Goal: Transaction & Acquisition: Purchase product/service

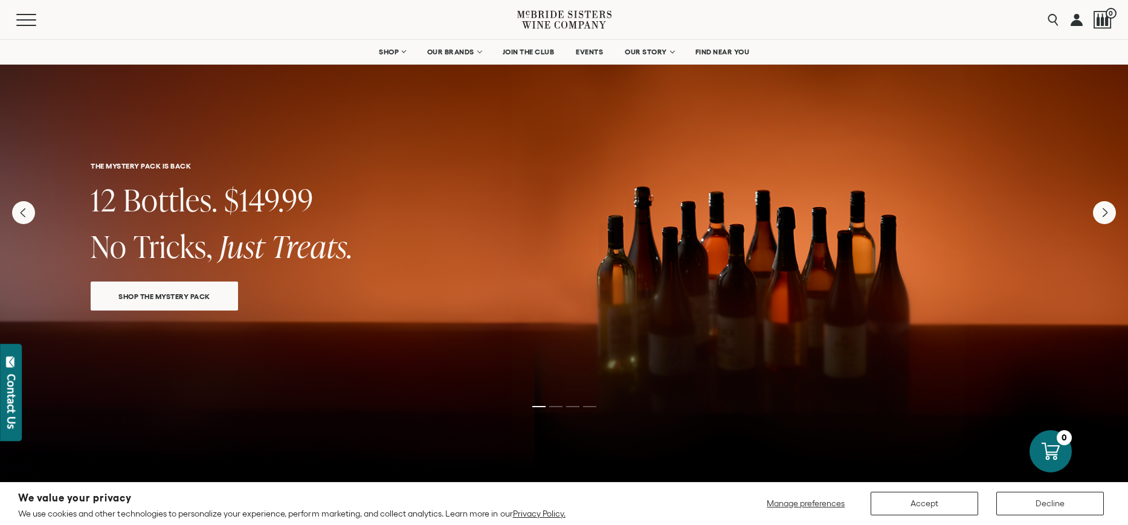
click at [222, 298] on span "SHOP THE MYSTERY PACK" at bounding box center [164, 296] width 134 height 14
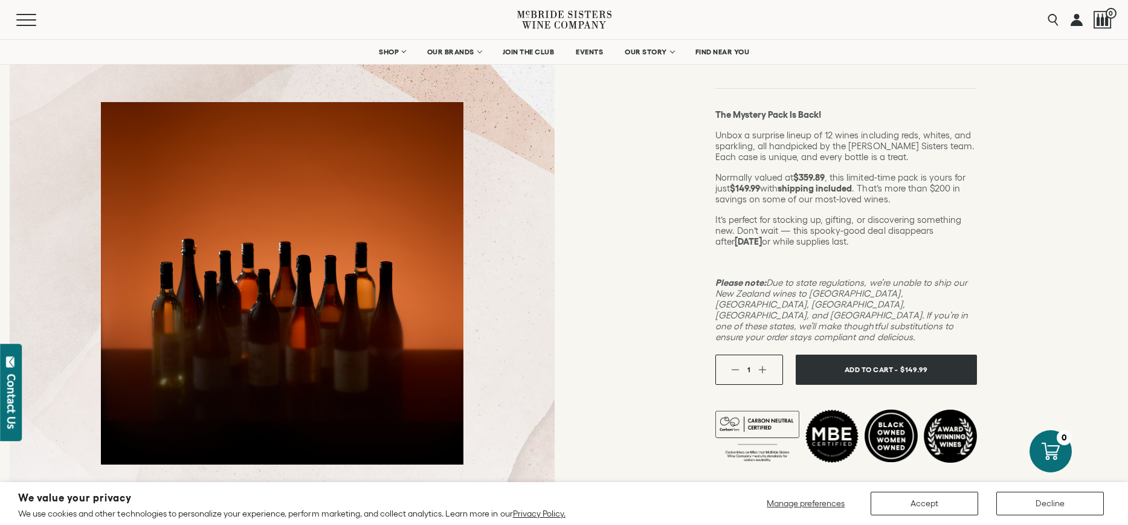
scroll to position [181, 0]
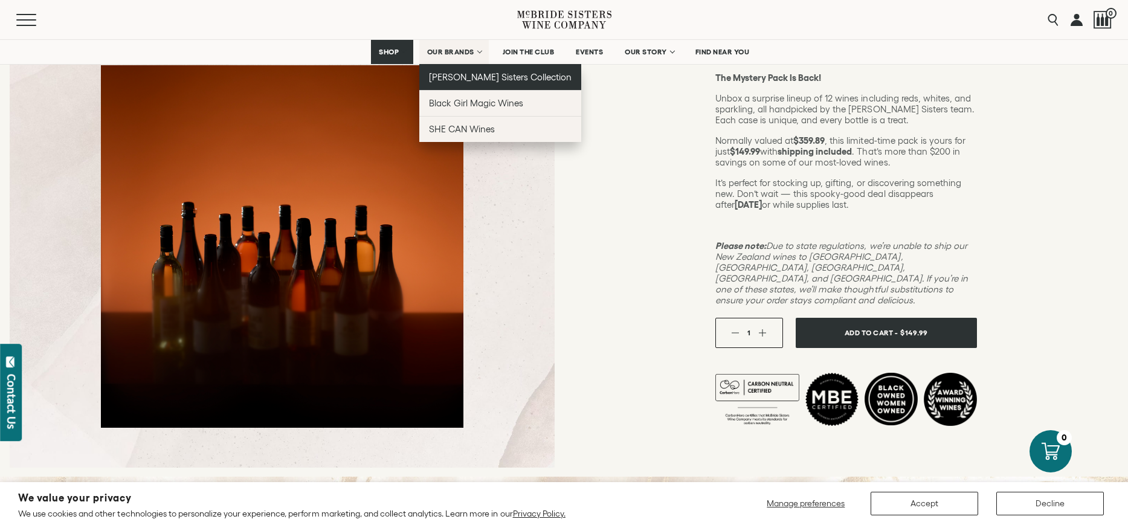
click at [482, 86] on link "[PERSON_NAME] Sisters Collection" at bounding box center [500, 77] width 162 height 26
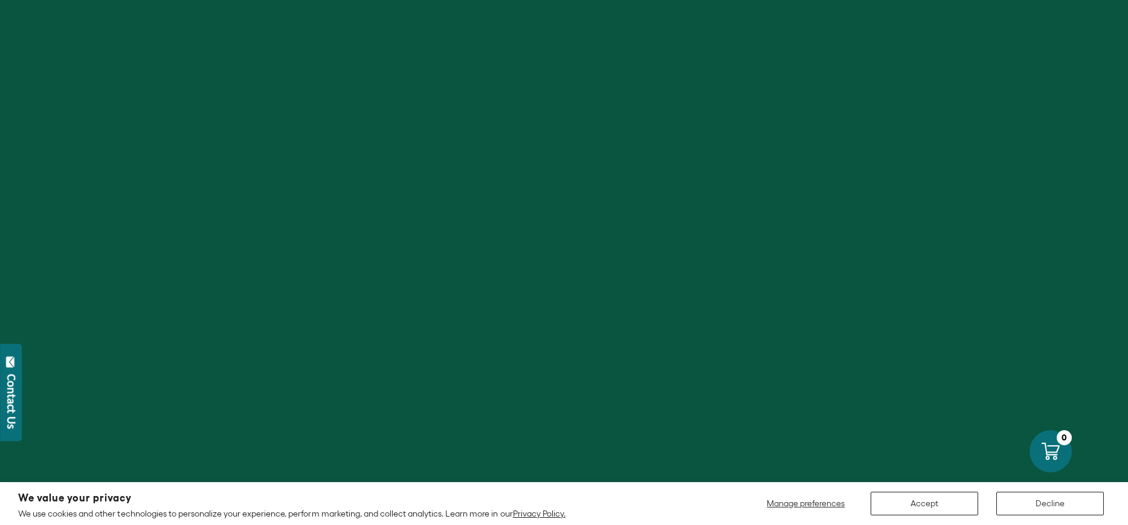
scroll to position [483, 0]
drag, startPoint x: 680, startPoint y: 263, endPoint x: 694, endPoint y: 271, distance: 16.5
click at [681, 272] on div at bounding box center [564, 246] width 1128 height 525
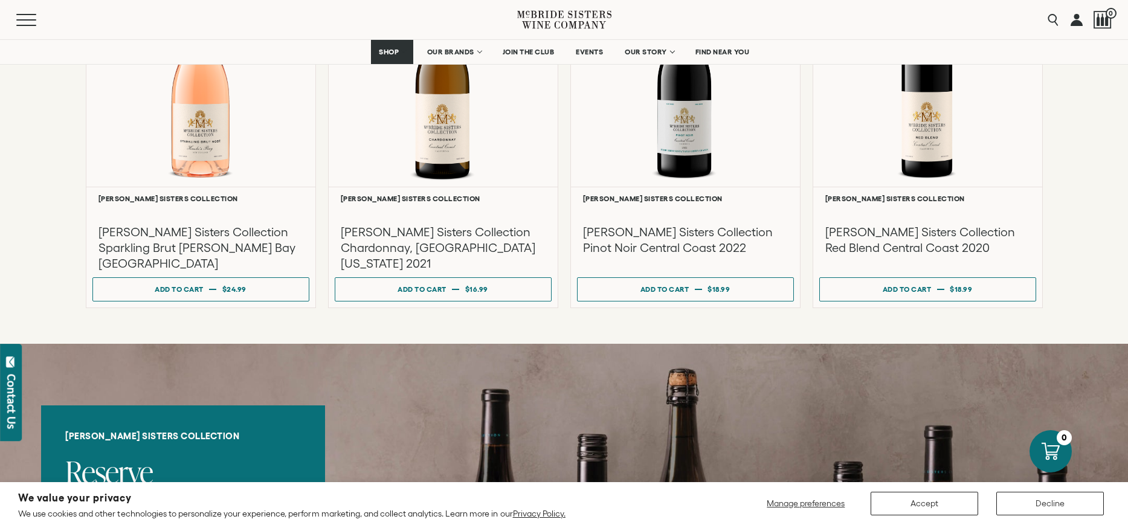
scroll to position [1157, 0]
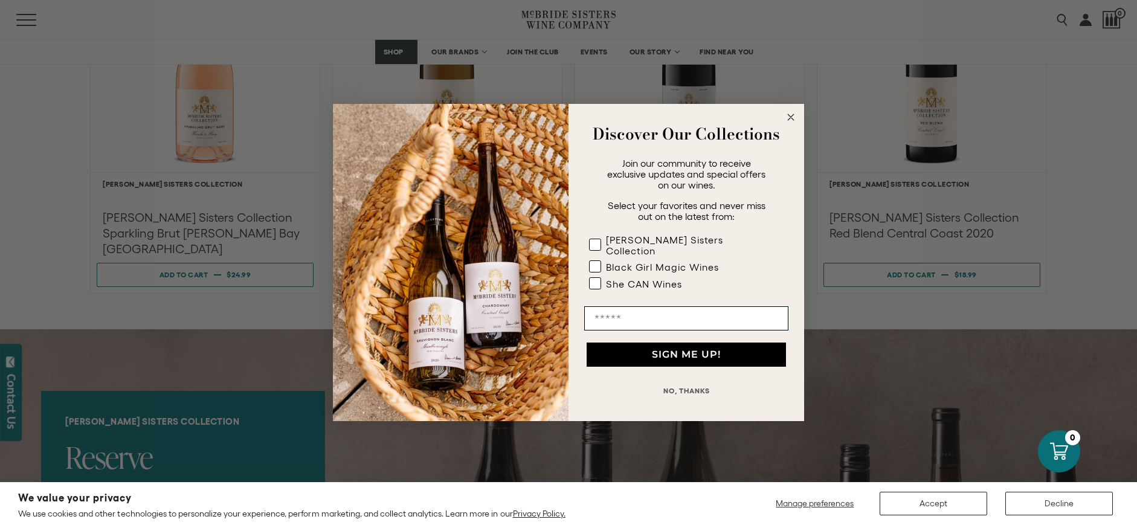
drag, startPoint x: 1128, startPoint y: 79, endPoint x: 1129, endPoint y: 135, distance: 55.6
click at [792, 115] on circle "Close dialog" at bounding box center [791, 118] width 14 height 14
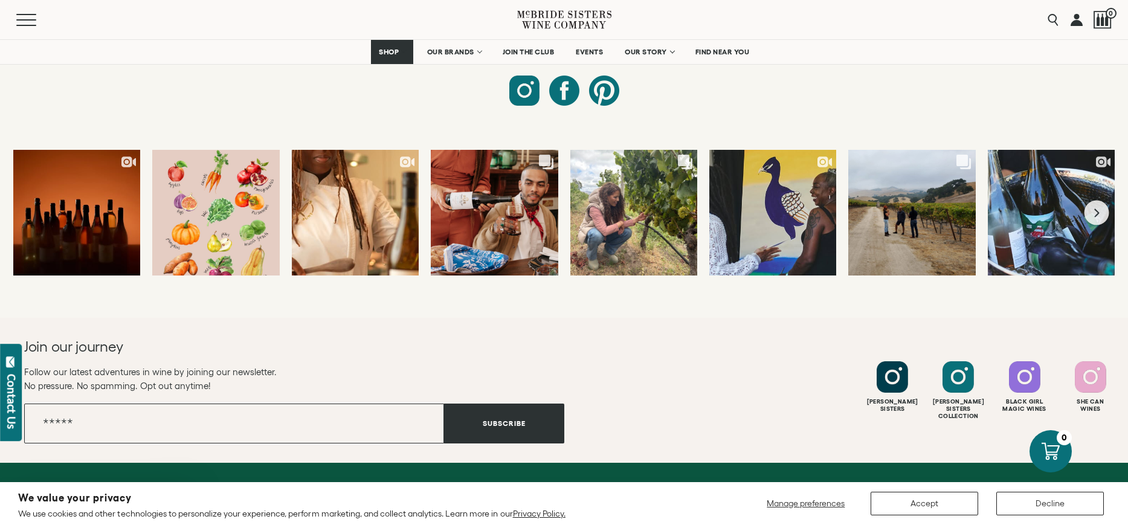
scroll to position [5324, 0]
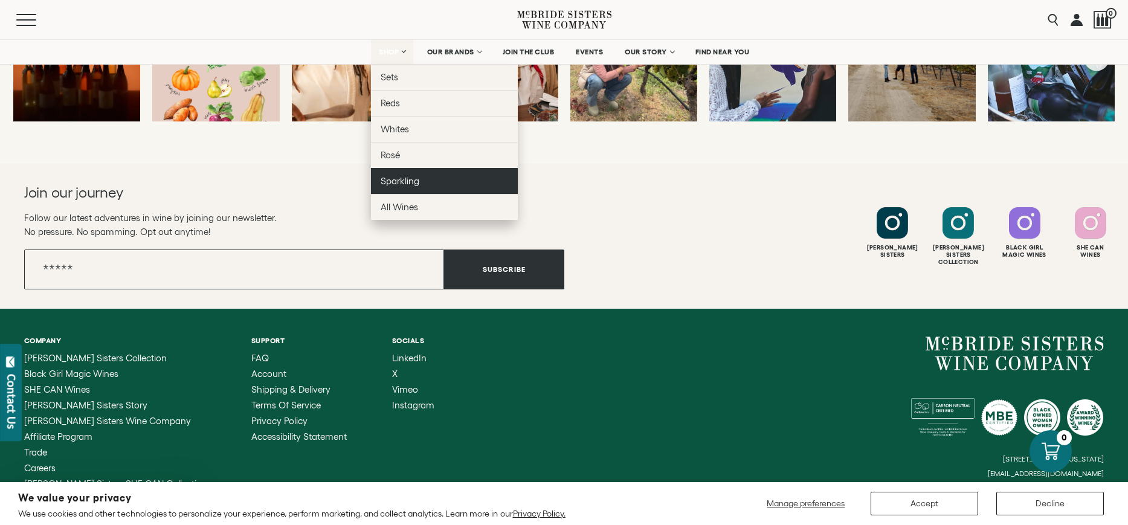
click at [406, 179] on span "Sparkling" at bounding box center [400, 181] width 39 height 10
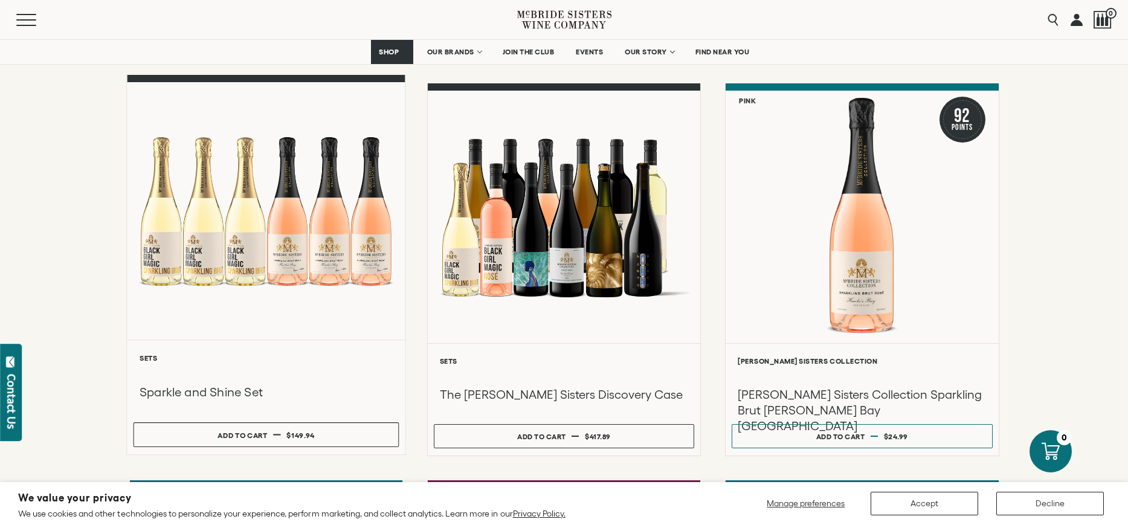
scroll to position [121, 0]
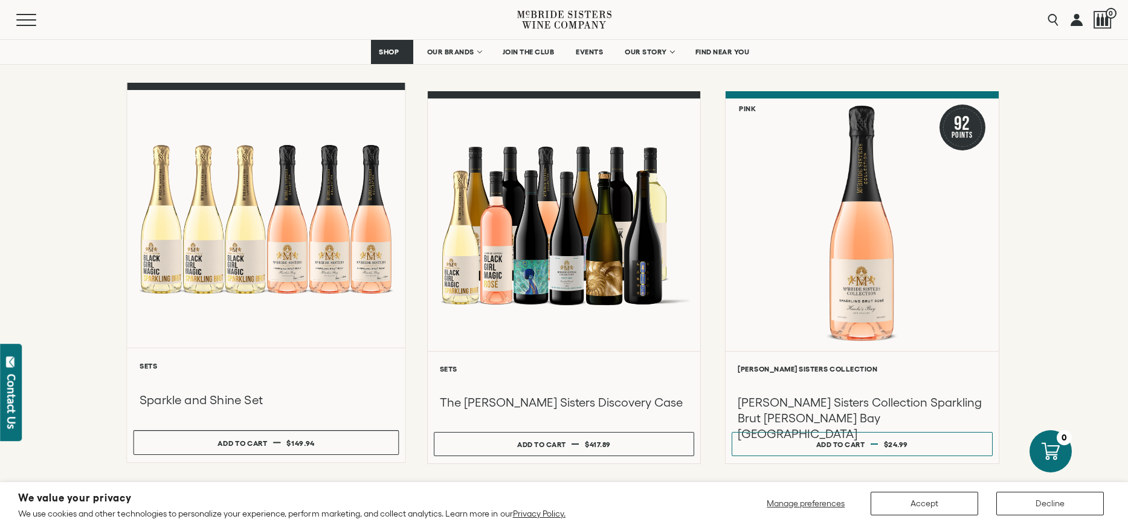
click at [300, 225] on div at bounding box center [266, 218] width 278 height 257
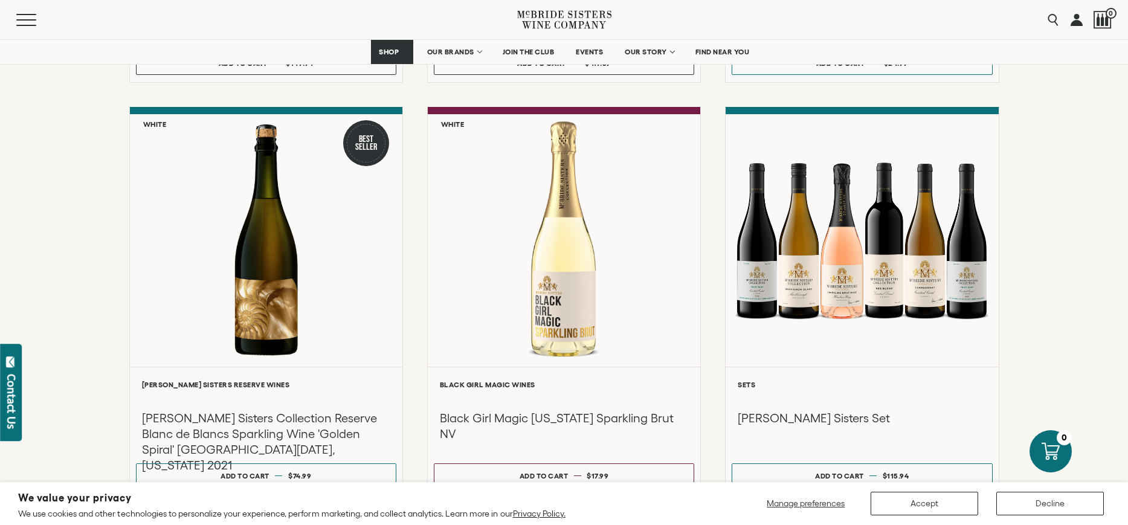
scroll to position [604, 0]
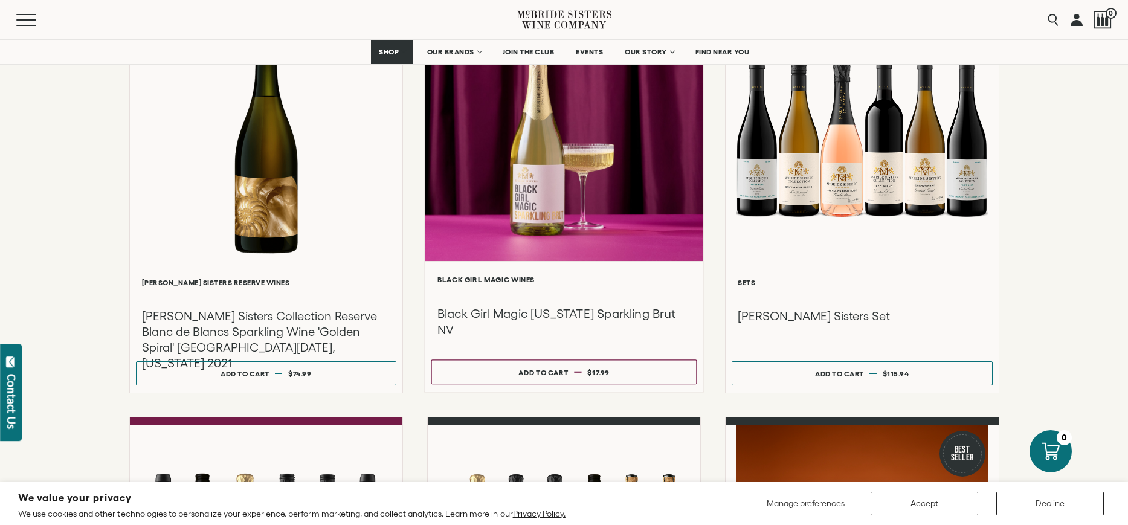
click at [542, 309] on h3 "Black Girl Magic [US_STATE] Sparkling Brut NV" at bounding box center [564, 322] width 254 height 32
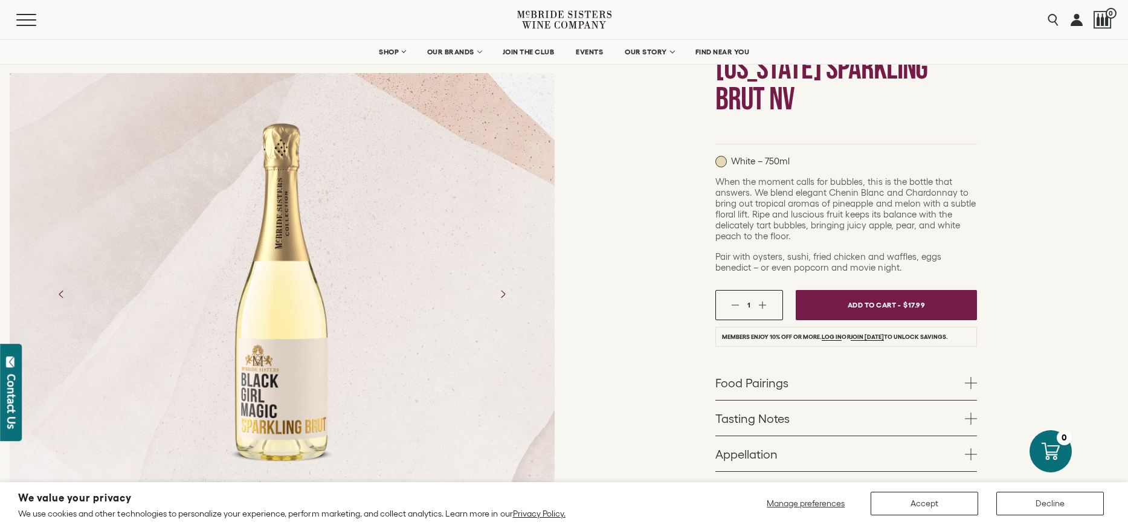
scroll to position [60, 0]
